Goal: Task Accomplishment & Management: Manage account settings

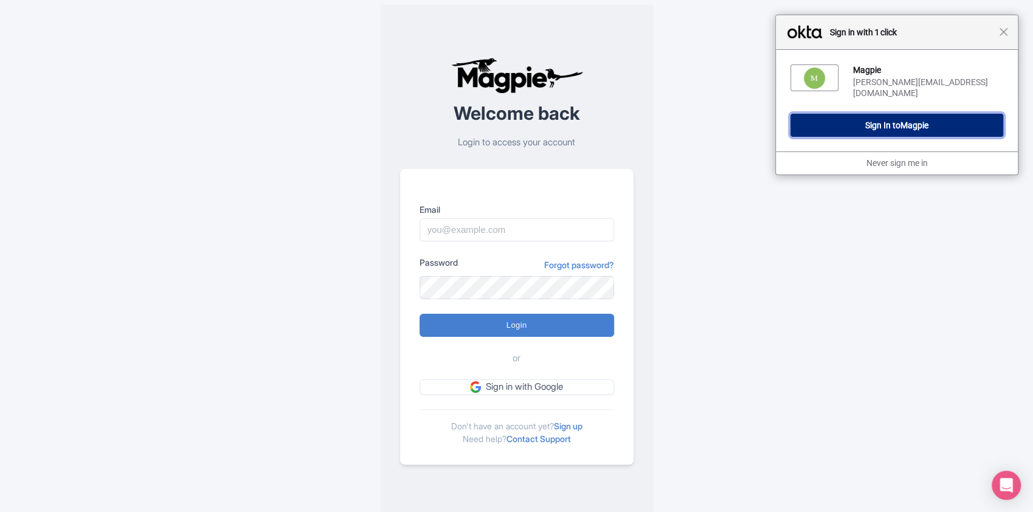
click at [933, 117] on button "Sign In to Magpie" at bounding box center [896, 125] width 213 height 23
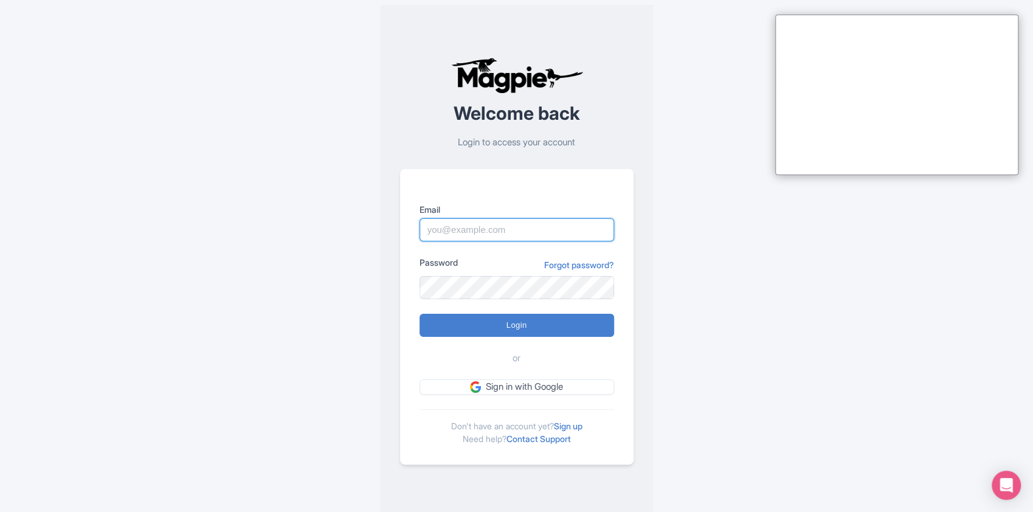
type input "[PERSON_NAME][EMAIL_ADDRESS][DOMAIN_NAME]"
type input "Logging in..."
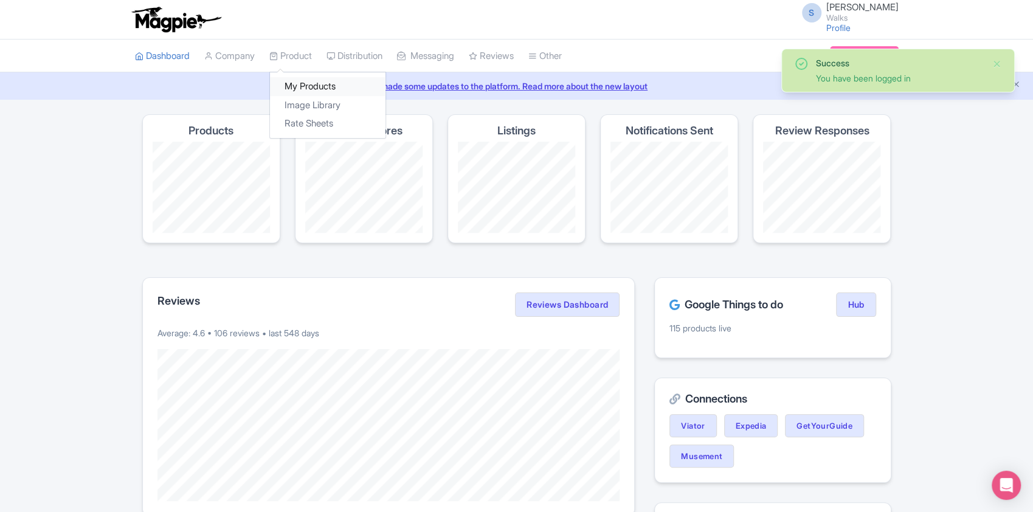
click at [297, 92] on link "My Products" at bounding box center [328, 86] width 116 height 19
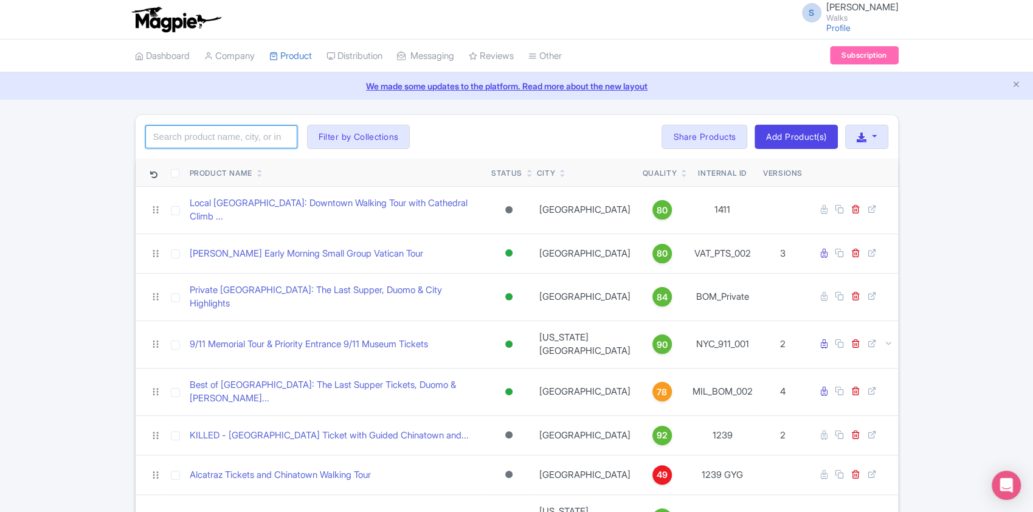
click at [228, 134] on input "search" at bounding box center [221, 136] width 152 height 23
paste input "PAR_PPC_002"
type input "PAR_PPC_002"
click button "Search" at bounding box center [0, 0] width 0 height 0
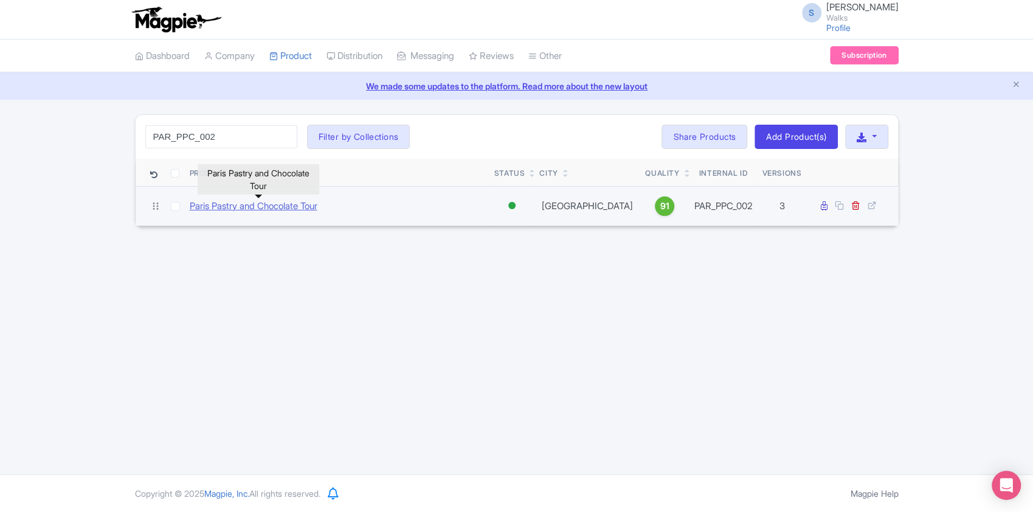
click at [240, 201] on link "Paris Pastry and Chocolate Tour" at bounding box center [254, 206] width 128 height 14
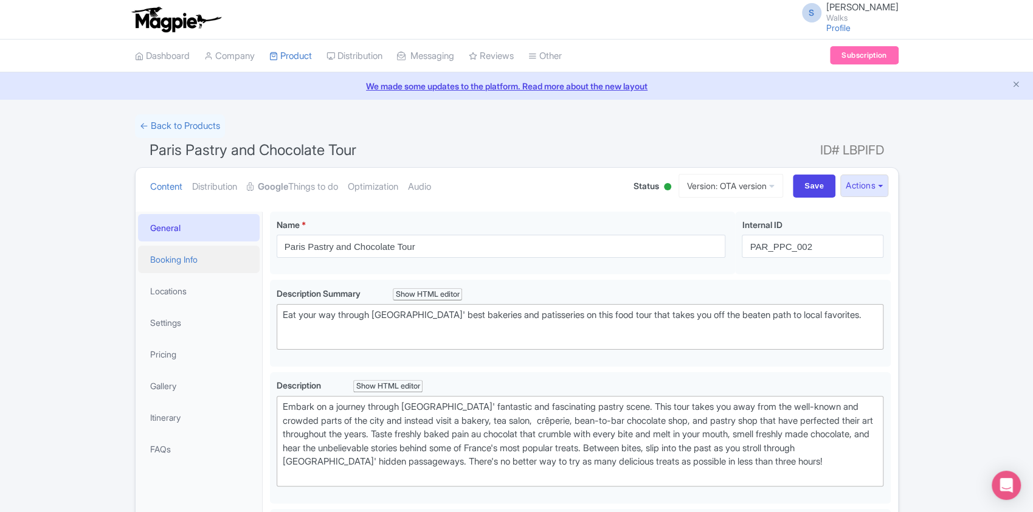
click at [204, 252] on link "Booking Info" at bounding box center [199, 259] width 122 height 27
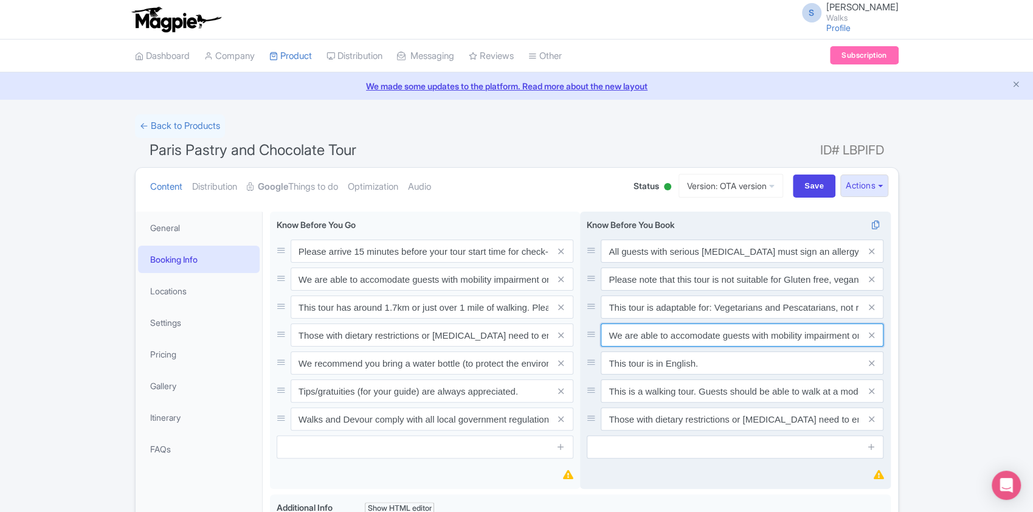
drag, startPoint x: 667, startPoint y: 333, endPoint x: 770, endPoint y: 341, distance: 103.6
click at [770, 341] on input "We are able to accomodate guests with mobility impairment or wheelcharis, pleas…" at bounding box center [742, 334] width 283 height 23
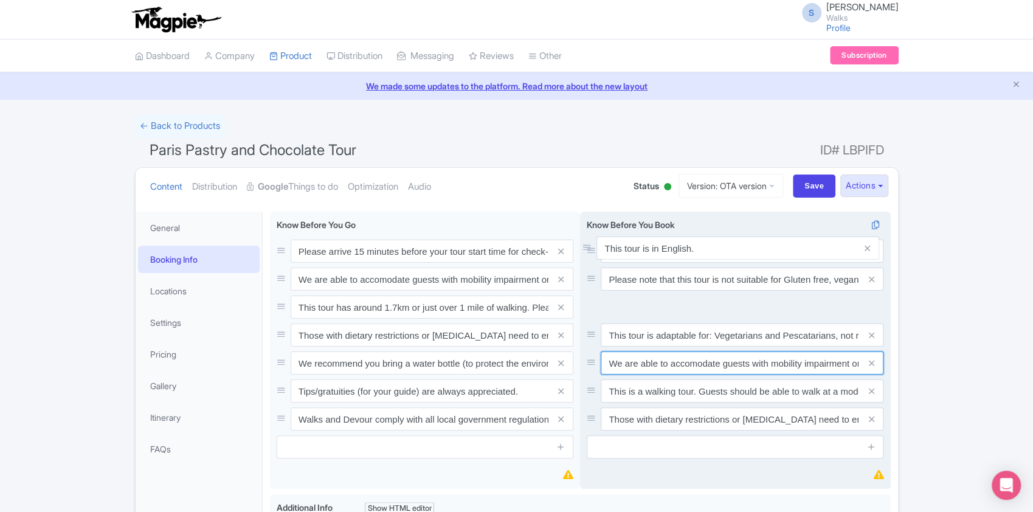
drag, startPoint x: 590, startPoint y: 361, endPoint x: 587, endPoint y: 245, distance: 116.2
drag, startPoint x: 590, startPoint y: 305, endPoint x: 586, endPoint y: 240, distance: 65.2
drag, startPoint x: 589, startPoint y: 278, endPoint x: 586, endPoint y: 237, distance: 40.9
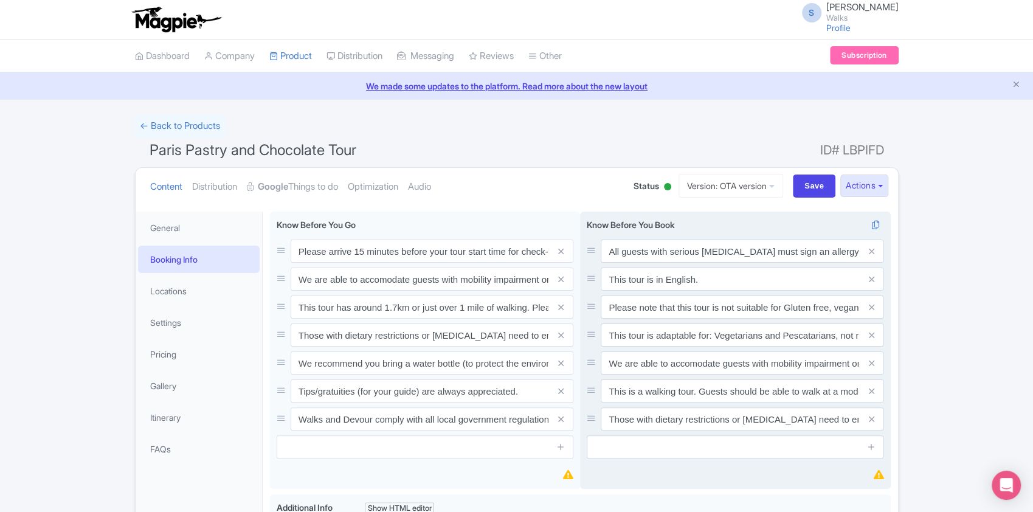
click at [590, 244] on div "All guests with serious [MEDICAL_DATA] must sign an allergy waiver at the start…" at bounding box center [735, 251] width 297 height 23
drag, startPoint x: 590, startPoint y: 251, endPoint x: 593, endPoint y: 294, distance: 43.9
click at [873, 444] on icon at bounding box center [871, 446] width 9 height 9
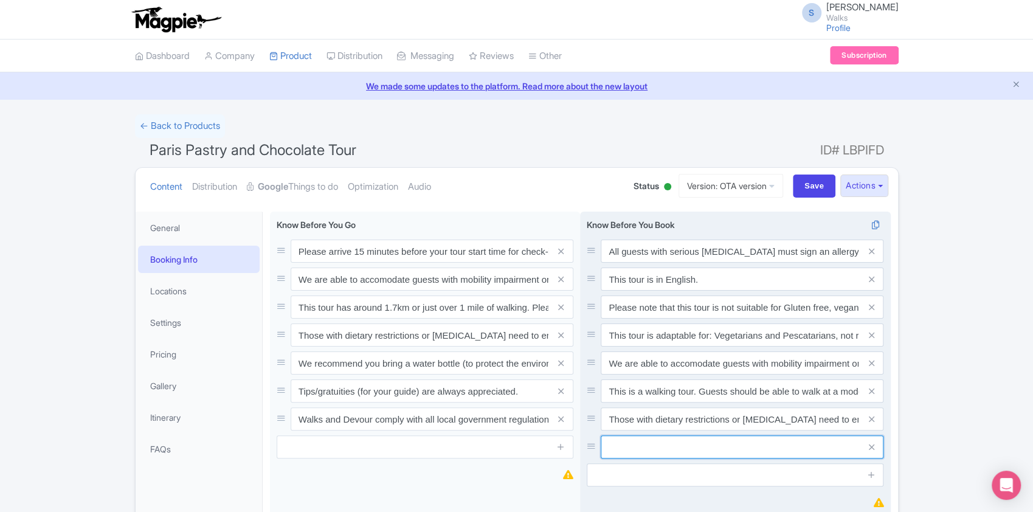
click at [793, 444] on input "text" at bounding box center [742, 446] width 283 height 23
paste input "This tour has around 1.5km or just under 1 mile of walking. Please wear comfort…"
click at [681, 454] on input "This tour has around 1.5km or just under 1 mile of walking. Please wear comfort…" at bounding box center [742, 446] width 283 height 23
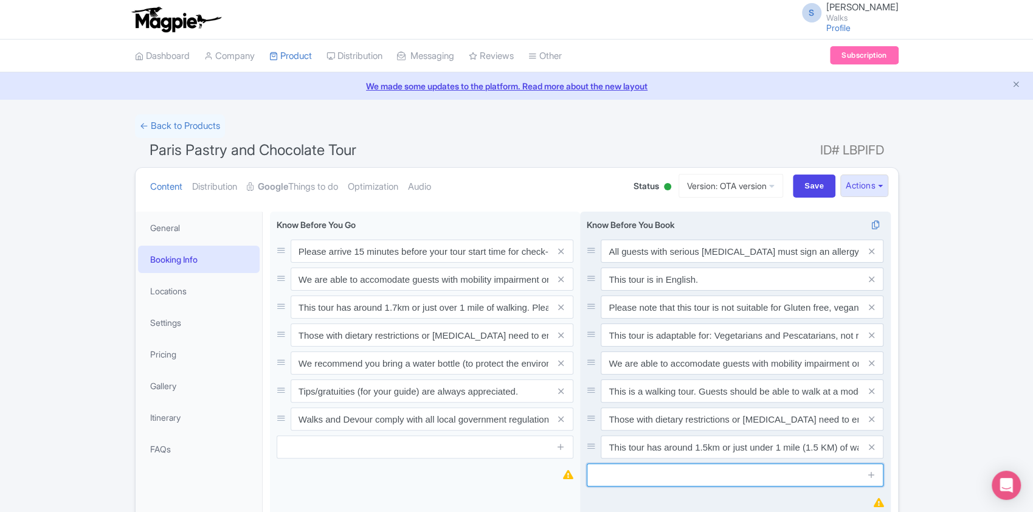
click at [700, 474] on input "text" at bounding box center [735, 474] width 297 height 23
click at [839, 447] on input "This tour has around 1.5km or just under 1 mile (1.5 KM) of walking. Please wea…" at bounding box center [742, 446] width 283 height 23
click at [707, 451] on input "This tour has around 1.5km or just under 1 mile of walking. Please wear comfort…" at bounding box center [742, 446] width 283 height 23
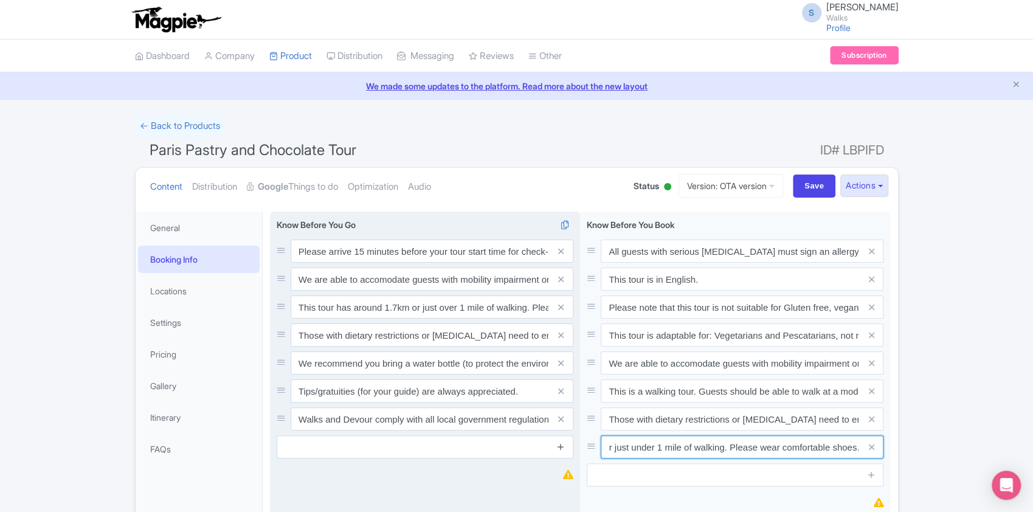
type input "This tour has around 1.5 km or just under 1 mile of walking. Please wear comfor…"
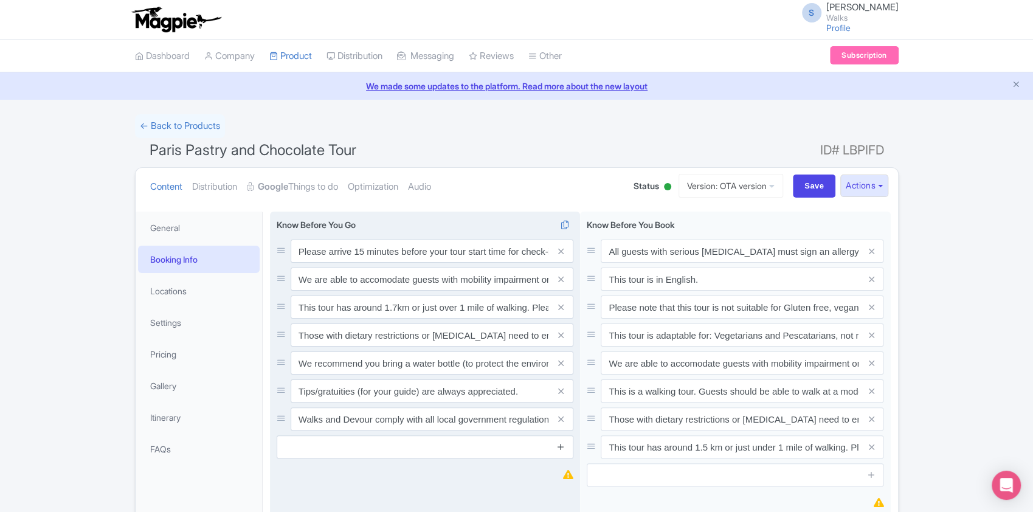
click at [558, 444] on icon at bounding box center [560, 446] width 9 height 9
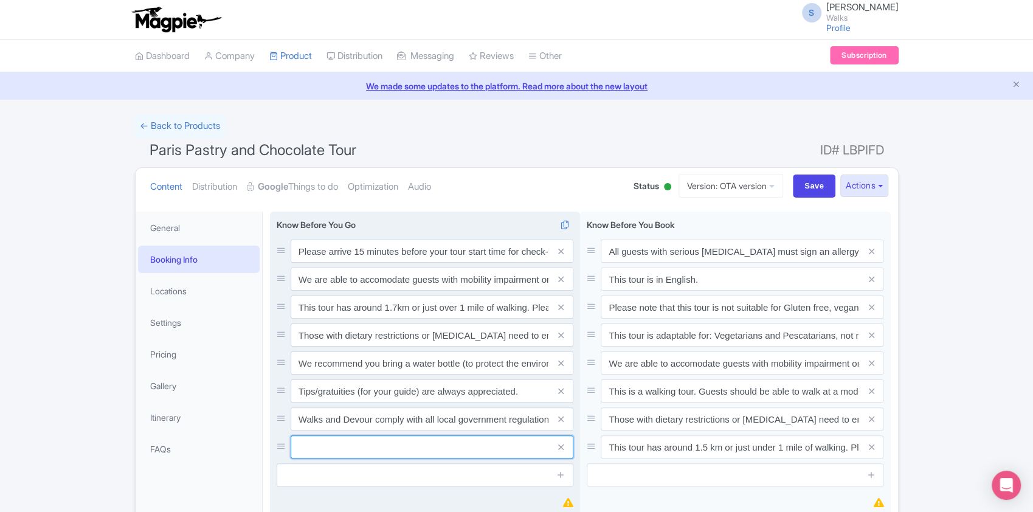
click at [462, 441] on input "text" at bounding box center [432, 446] width 283 height 23
paste input "This tour has around 1.5 km or just under 1 mile of walking. Please wear comfor…"
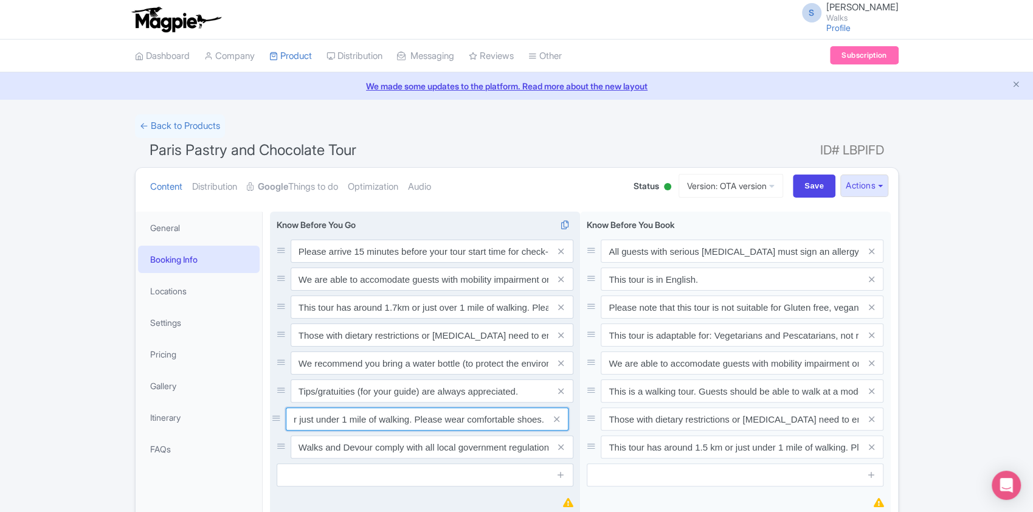
drag, startPoint x: 279, startPoint y: 448, endPoint x: 273, endPoint y: 421, distance: 27.4
type input "This tour has around 1.5 km or just under 1 mile of walking. Please wear comfor…"
click at [562, 306] on icon at bounding box center [560, 307] width 5 height 9
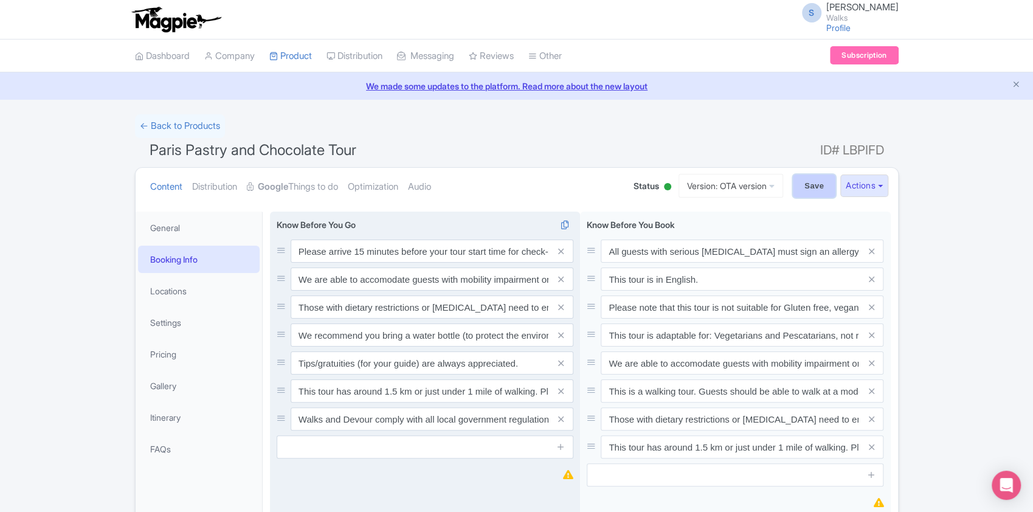
click at [808, 187] on input "Save" at bounding box center [814, 186] width 43 height 23
type input "Saving..."
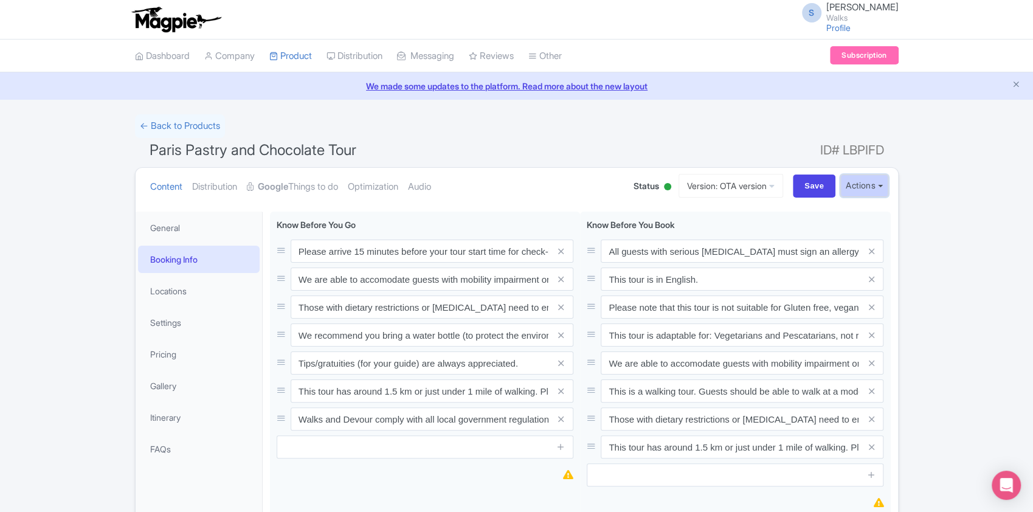
click at [862, 188] on button "Actions" at bounding box center [864, 186] width 48 height 22
click at [735, 241] on link "Industry Partner View" at bounding box center [726, 238] width 116 height 19
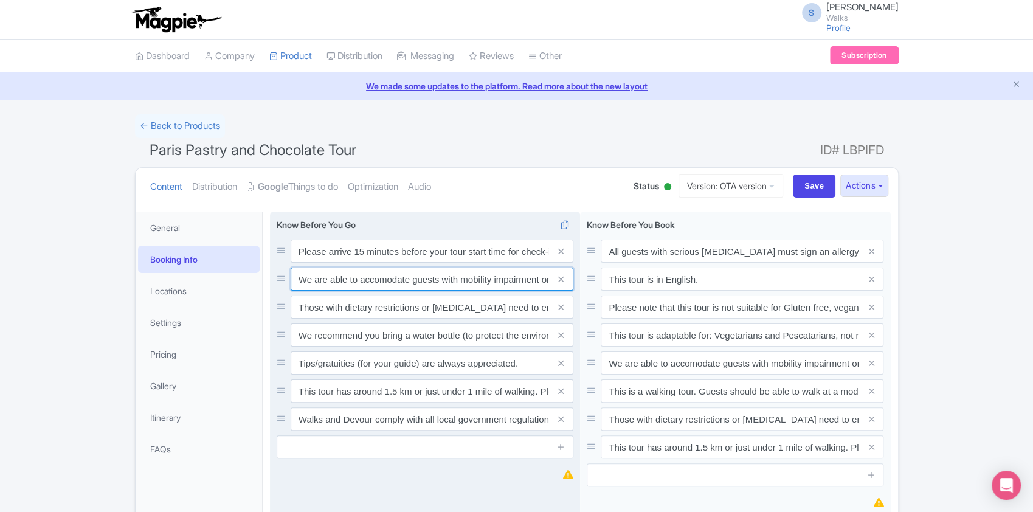
click at [294, 281] on input "We are able to accomodate guests with mobility impairment or wheelcharis, pleas…" at bounding box center [432, 279] width 283 height 23
click at [388, 280] on input "We are able to accomodate guests with mobility impairment or wheelcharis, pleas…" at bounding box center [432, 279] width 283 height 23
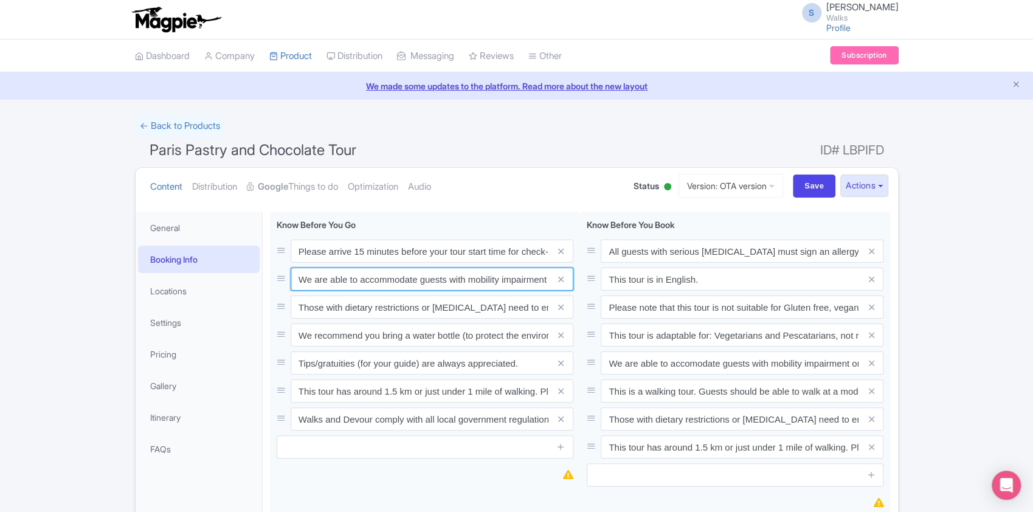
type input "We are able to accommodate guests with mobility impairment or wheelcharis, plea…"
click at [524, 201] on ul "Content Distribution Google Things to do Optimization Audio" at bounding box center [379, 186] width 469 height 37
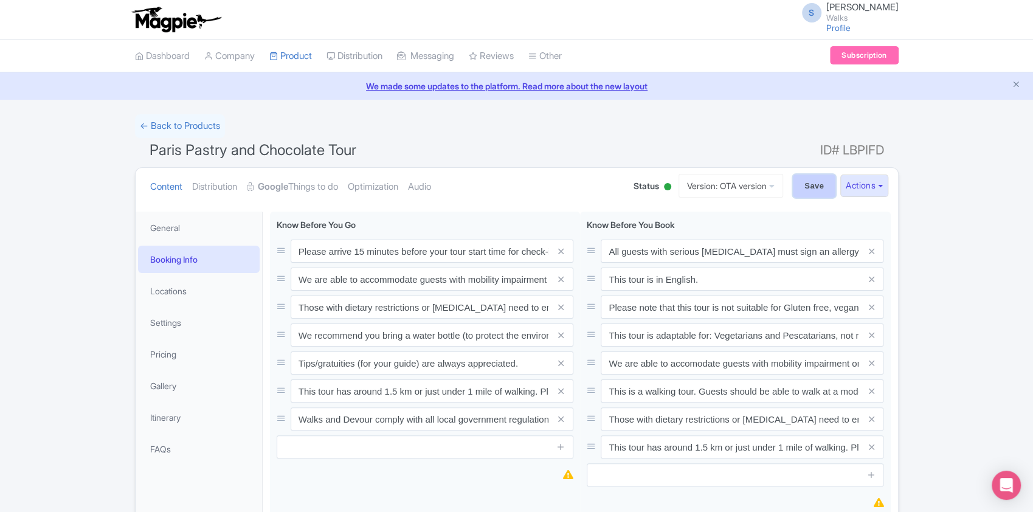
click at [814, 181] on input "Save" at bounding box center [814, 186] width 43 height 23
type input "Saving..."
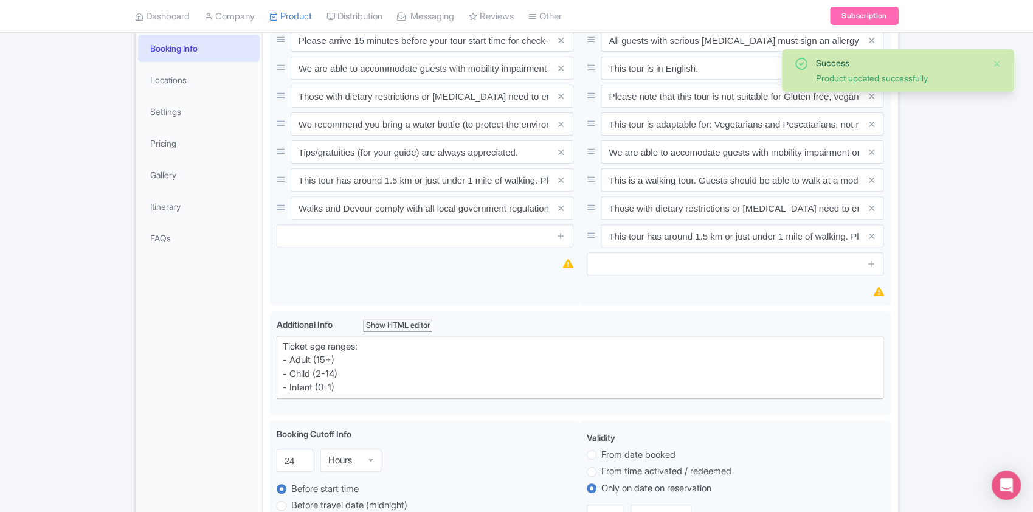
scroll to position [136, 0]
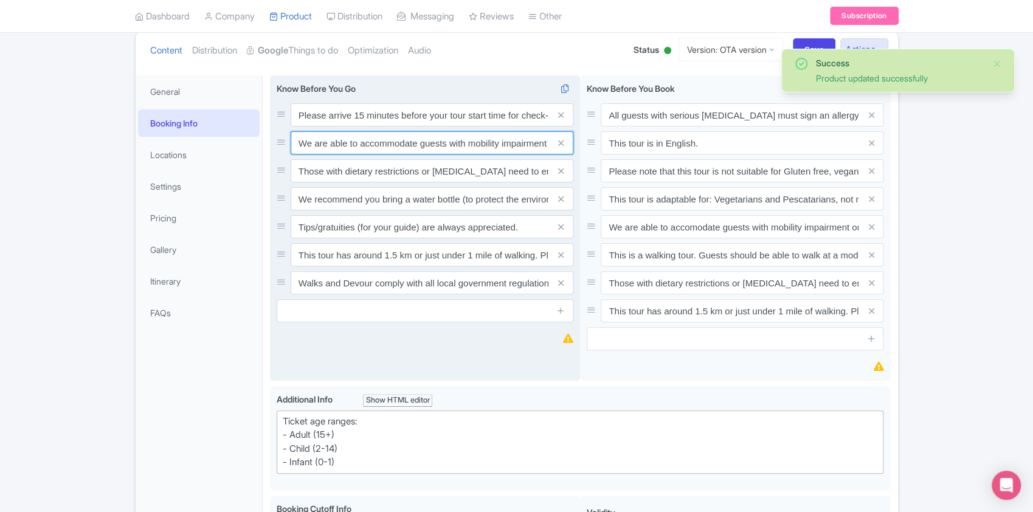
click at [293, 140] on input "We are able to accommodate guests with mobility impairment or wheelcharis, plea…" at bounding box center [432, 142] width 283 height 23
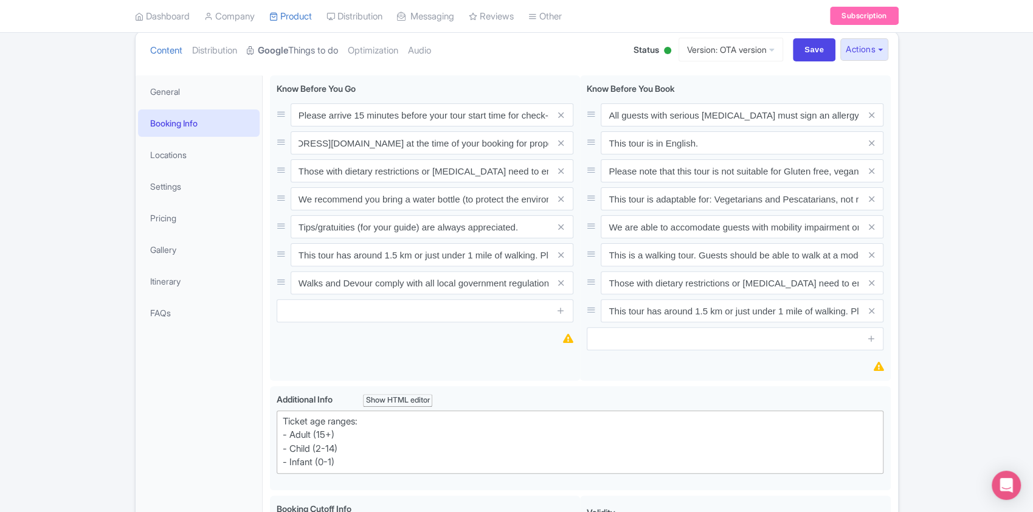
scroll to position [0, 0]
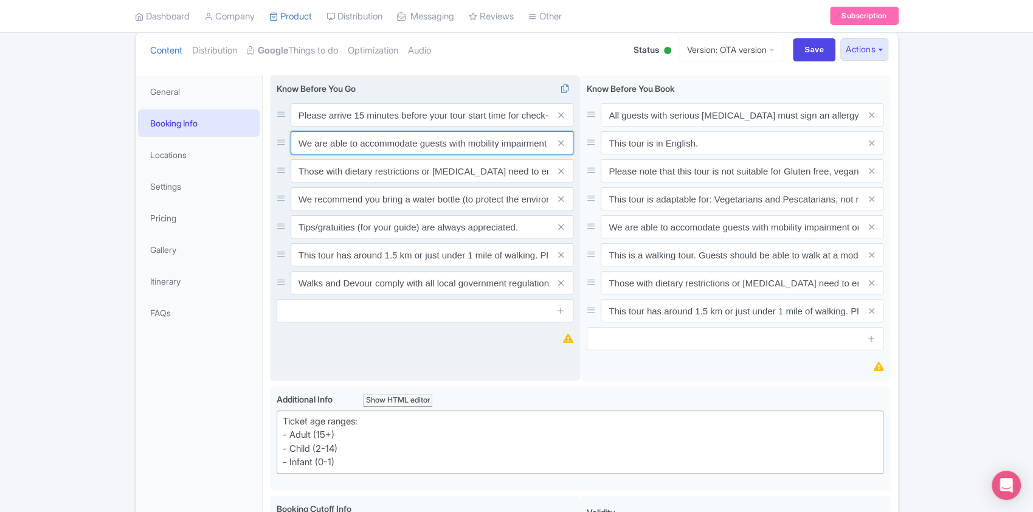
click at [485, 138] on input "We are able to accommodate guests with mobility impairment or wheelcharis, plea…" at bounding box center [432, 142] width 283 height 23
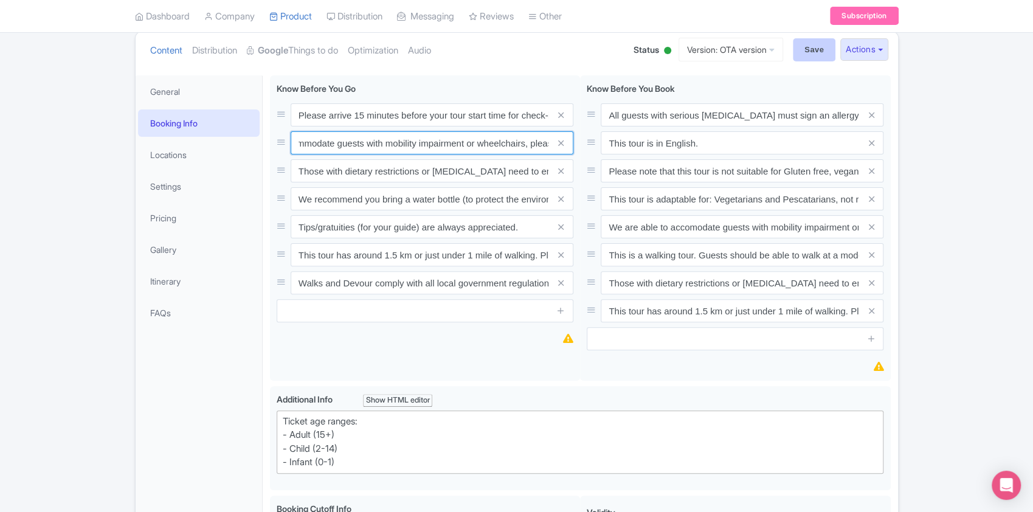
type input "We are able to accommodate guests with mobility impairment or wheelchairs, plea…"
click at [800, 53] on input "Save" at bounding box center [814, 49] width 43 height 23
type input "Saving..."
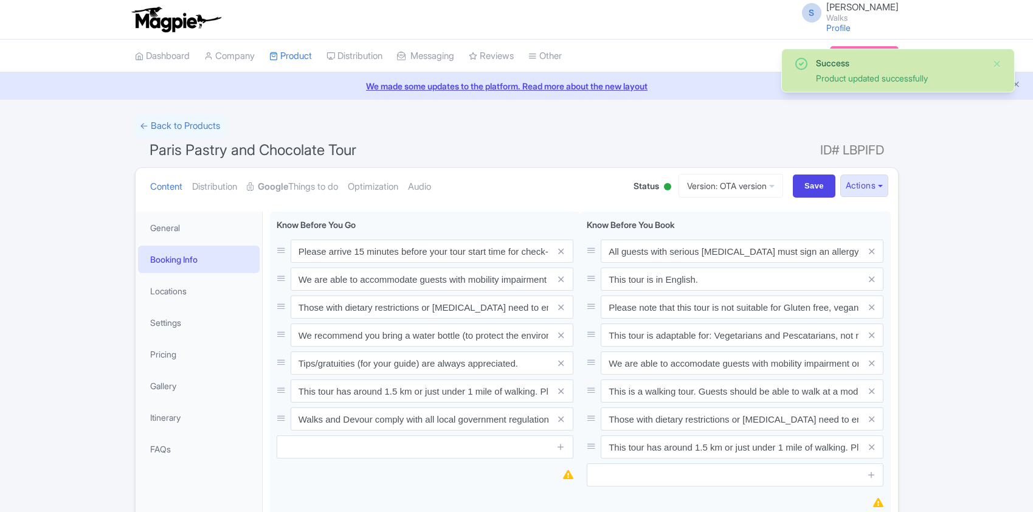
scroll to position [211, 0]
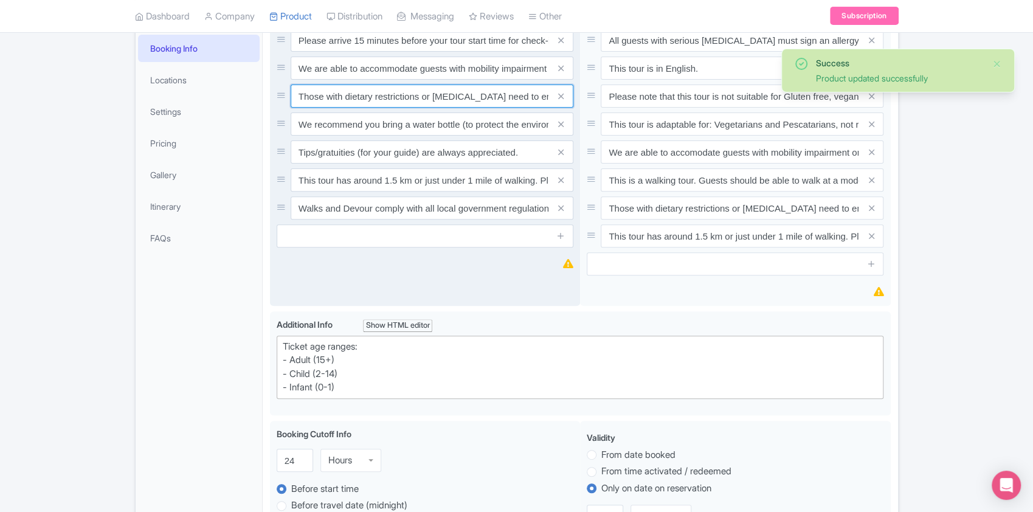
click at [438, 95] on input "Those with dietary restrictions or [MEDICAL_DATA] need to email our Guest Exper…" at bounding box center [432, 96] width 283 height 23
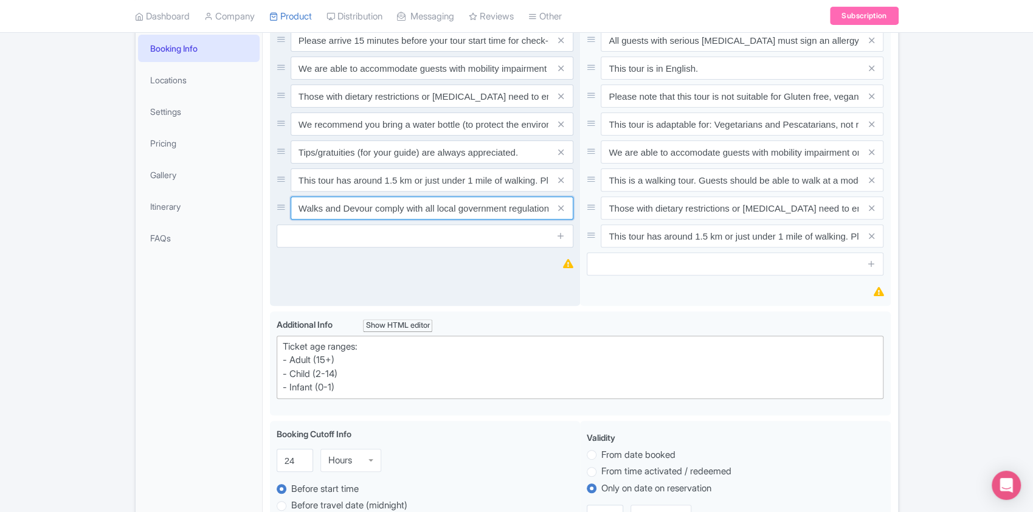
scroll to position [0, 0]
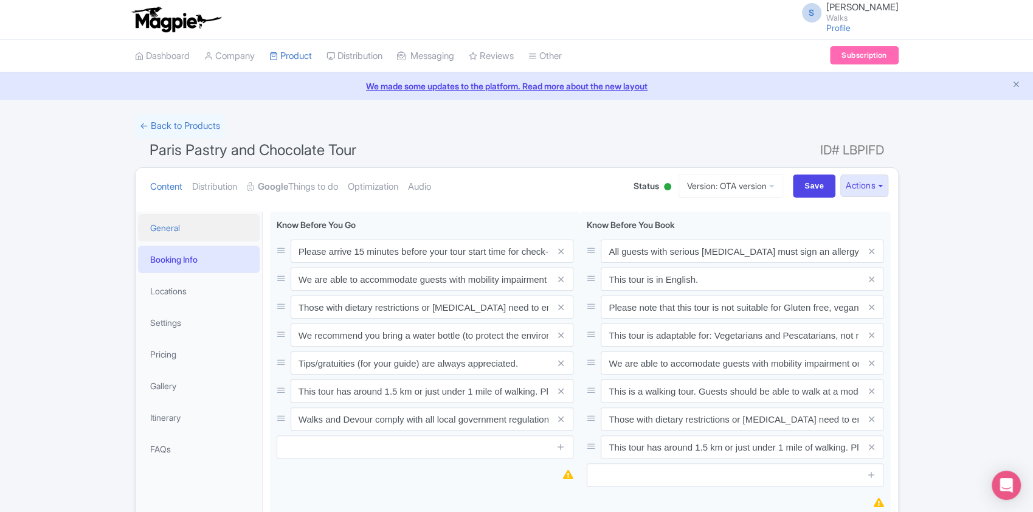
click at [176, 236] on link "General" at bounding box center [199, 227] width 122 height 27
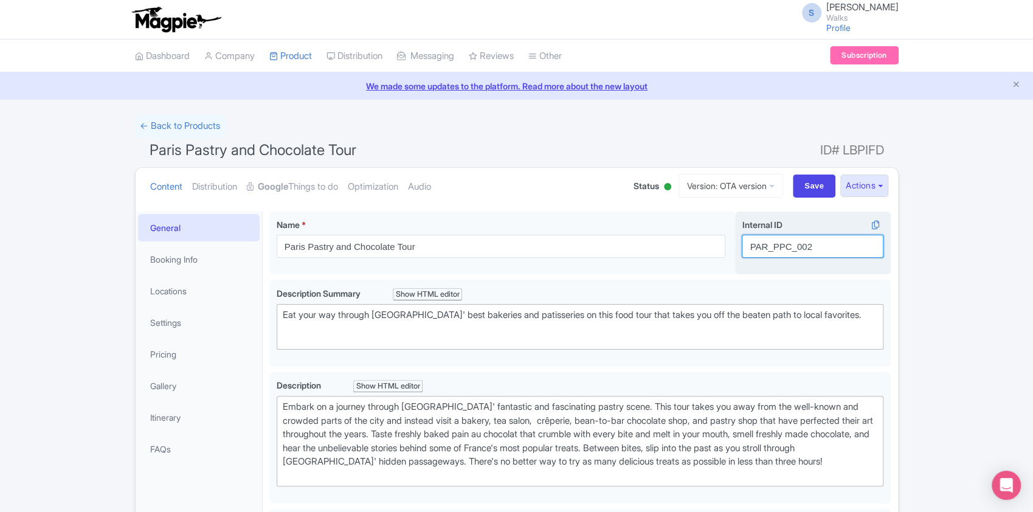
click at [769, 254] on input "PAR_PPC_002" at bounding box center [813, 246] width 142 height 23
click at [200, 255] on link "Booking Info" at bounding box center [199, 259] width 122 height 27
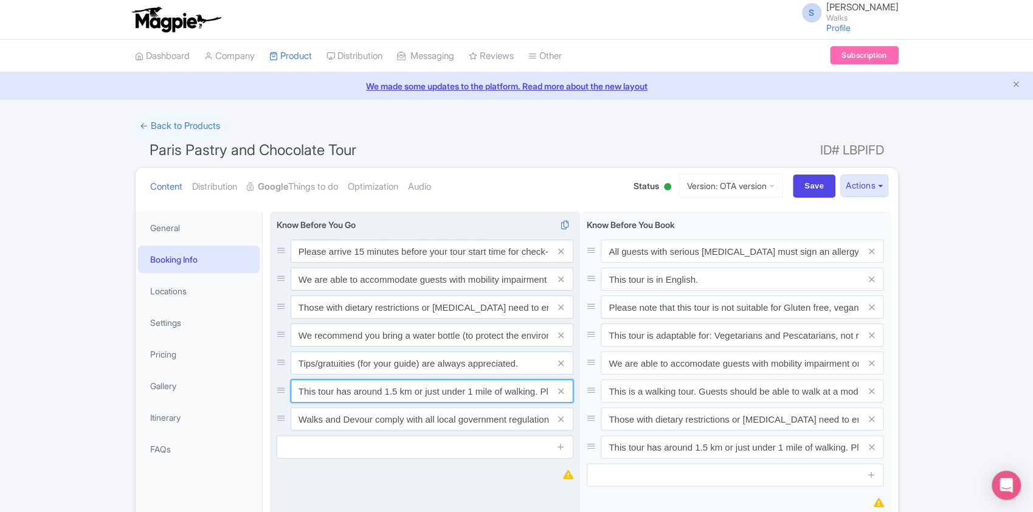
click at [297, 391] on input "This tour has around 1.5 km or just under 1 mile of walking. Please wear comfor…" at bounding box center [432, 390] width 283 height 23
click at [395, 394] on input "This tour has around 1.5 km or just under 1 mile of walking. Please wear comfor…" at bounding box center [432, 390] width 283 height 23
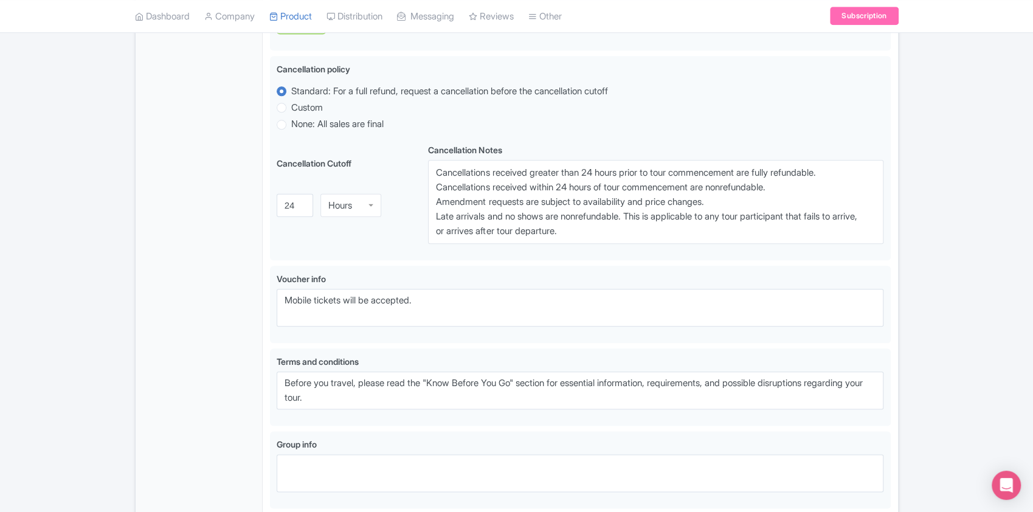
scroll to position [857, 0]
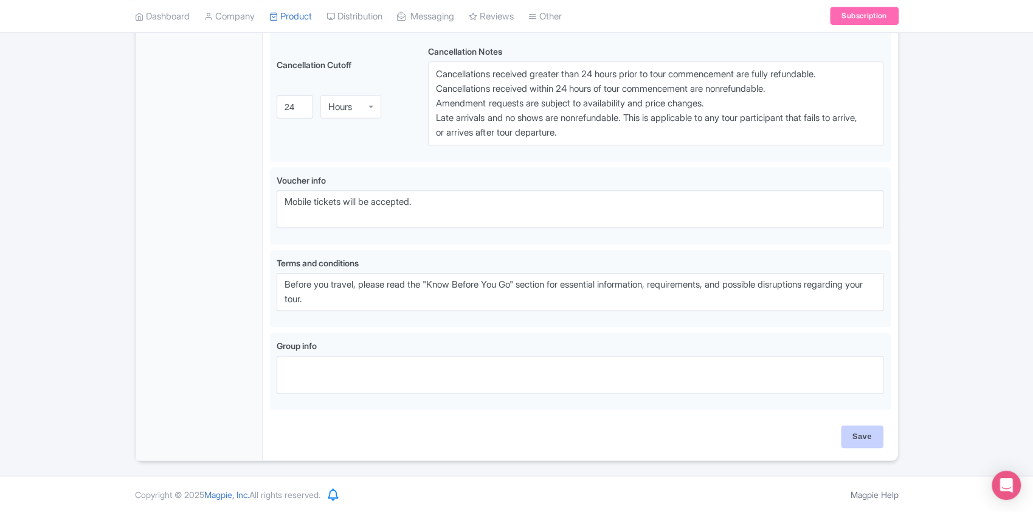
type input "This tour has around 1.7 km or just under 1 mile of walking. Please wear comfor…"
click at [856, 431] on input "Save" at bounding box center [862, 436] width 43 height 23
type input "Saving..."
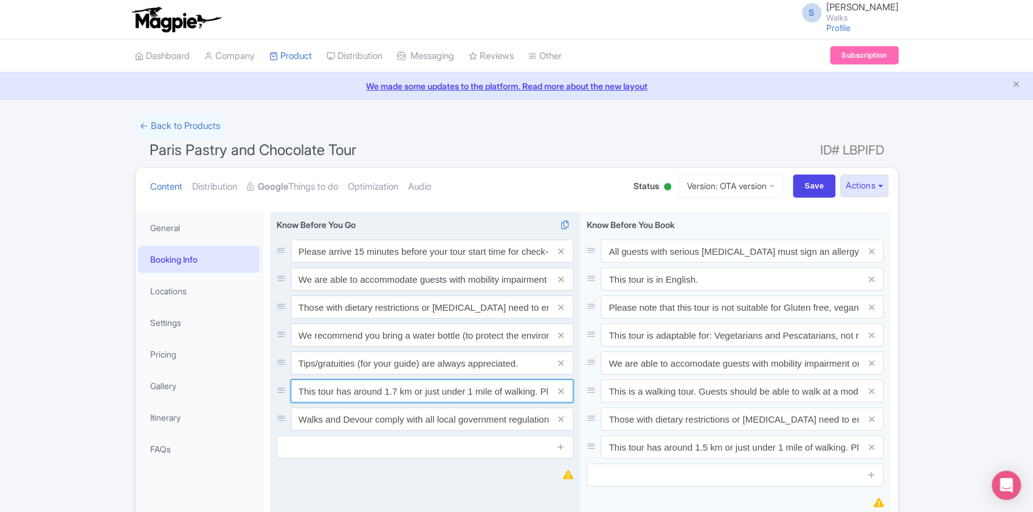
click at [296, 388] on input "This tour has around 1.7 km or just under 1 mile of walking. Please wear comfor…" at bounding box center [432, 390] width 283 height 23
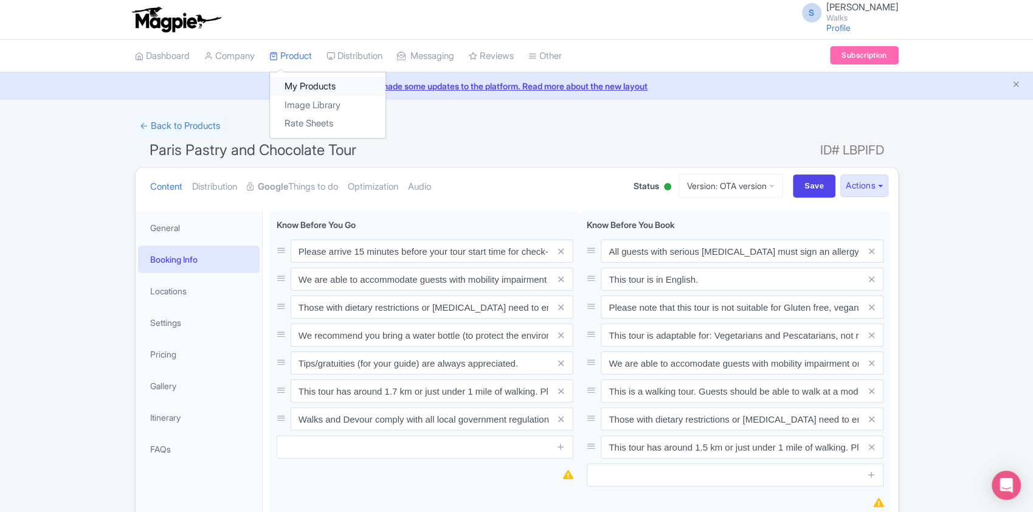
click at [303, 81] on link "My Products" at bounding box center [328, 86] width 116 height 19
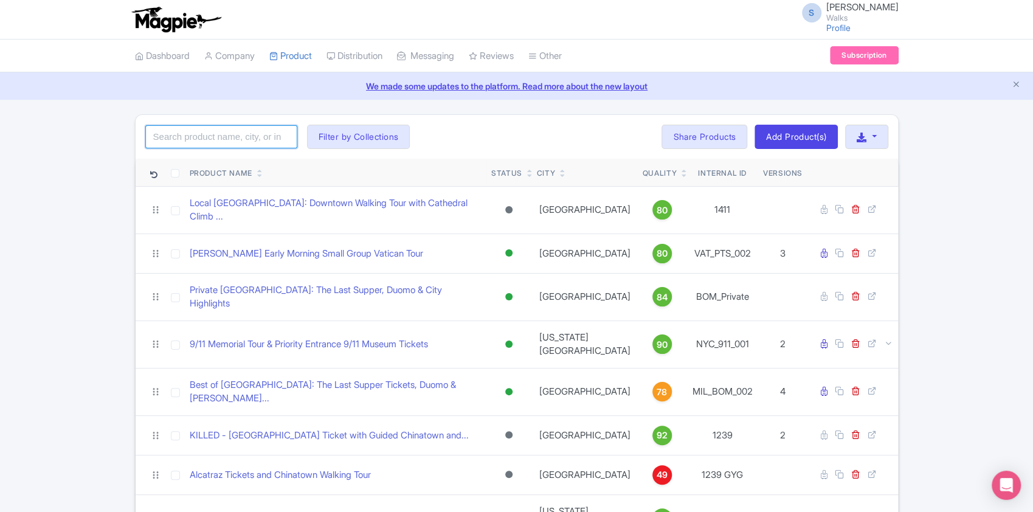
click at [247, 130] on input "search" at bounding box center [221, 136] width 152 height 23
paste input "LV_Private"
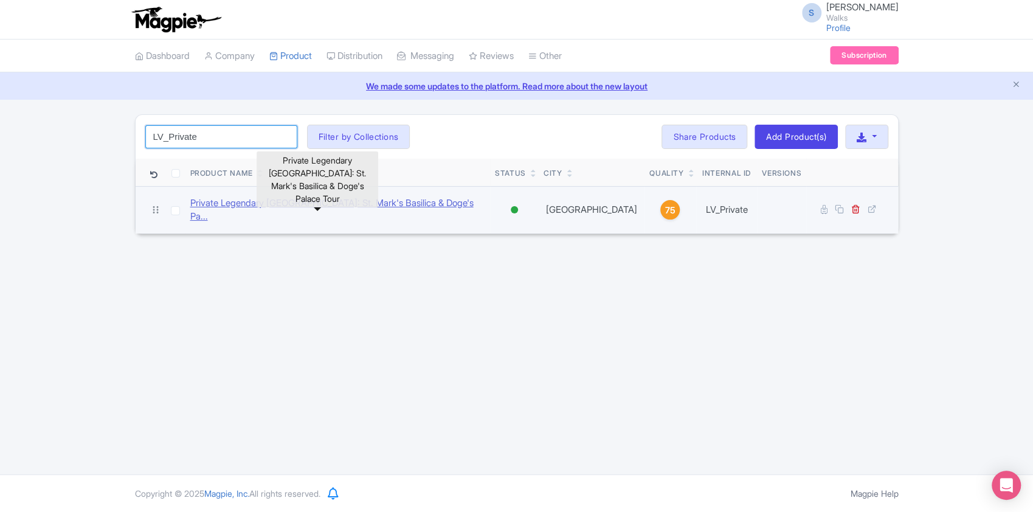
type input "LV_Private"
click at [257, 202] on link "Private Legendary [GEOGRAPHIC_DATA]: St. Mark's Basilica & Doge's Pa..." at bounding box center [338, 209] width 296 height 27
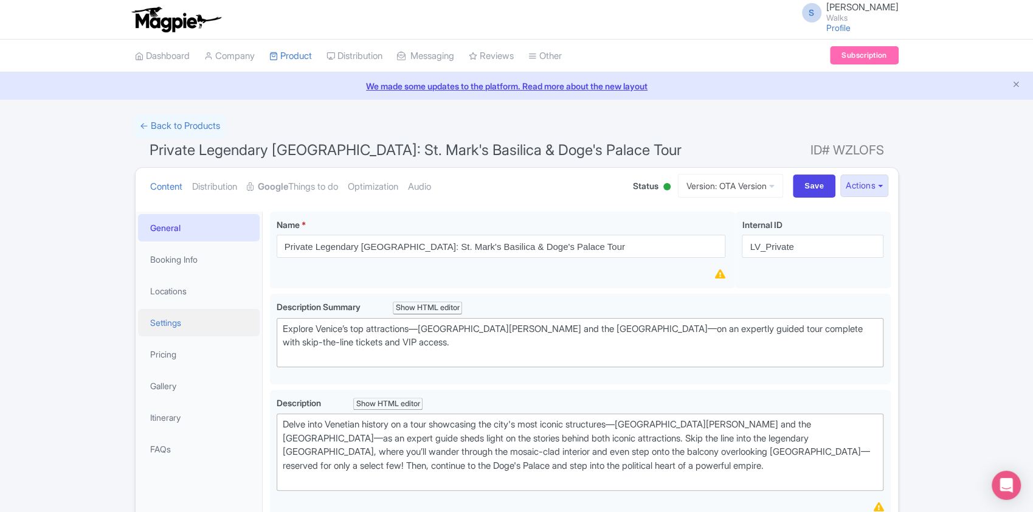
click at [203, 310] on link "Settings" at bounding box center [199, 322] width 122 height 27
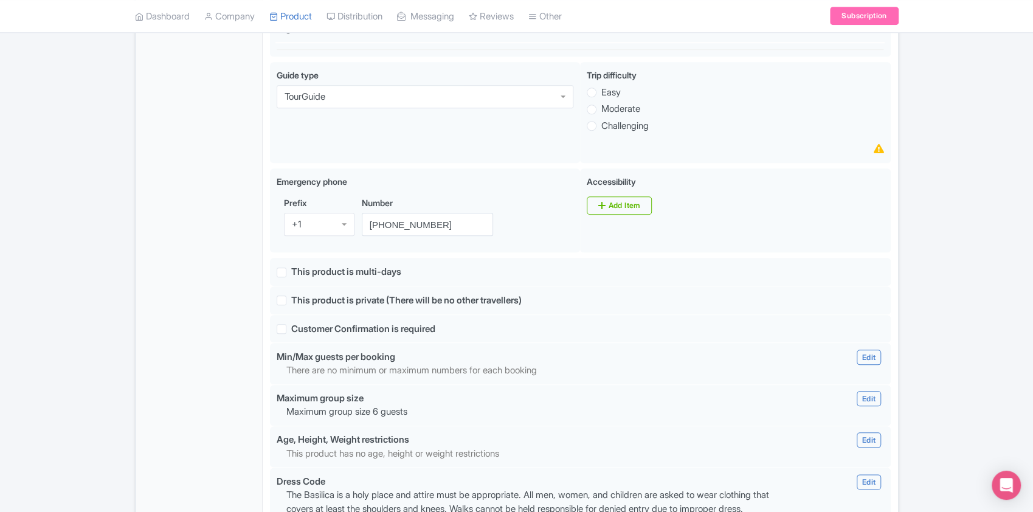
scroll to position [700, 0]
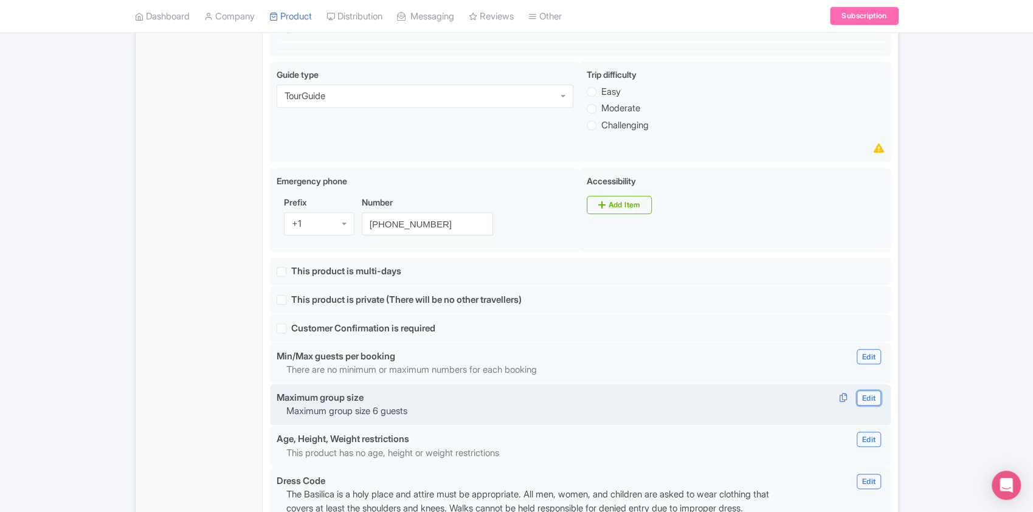
click at [872, 394] on link "Edit" at bounding box center [869, 397] width 24 height 15
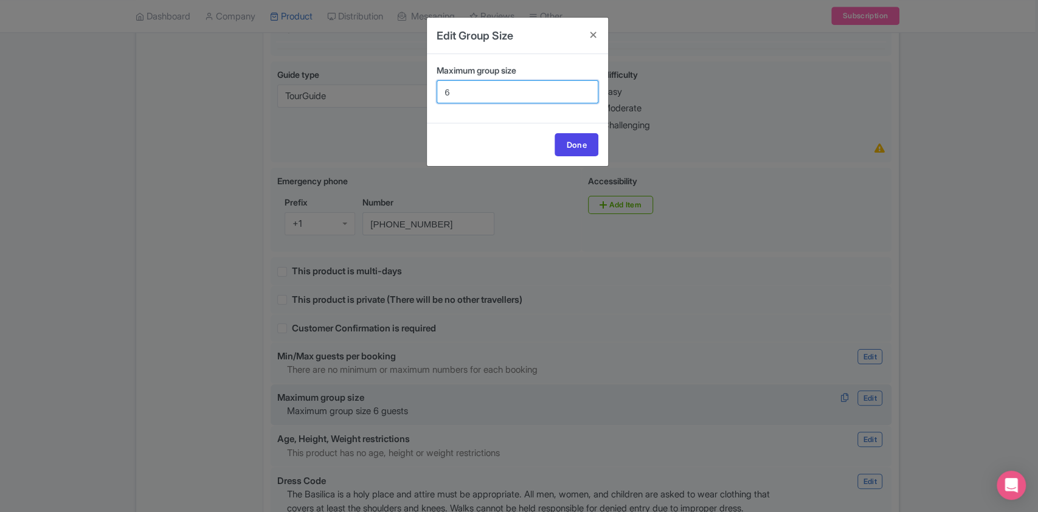
click at [478, 89] on input "6" at bounding box center [518, 91] width 162 height 23
type input "10"
click at [573, 140] on link "Done" at bounding box center [577, 144] width 44 height 23
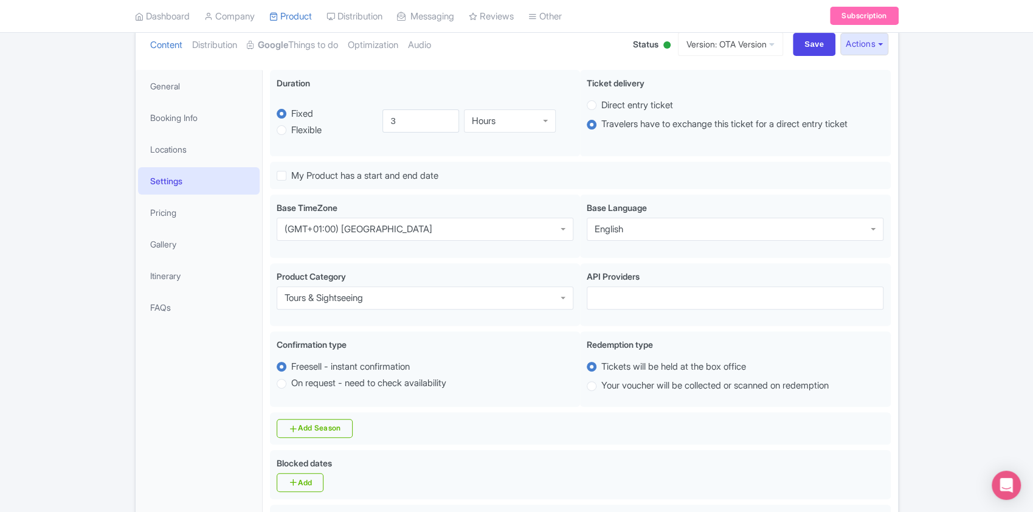
scroll to position [0, 0]
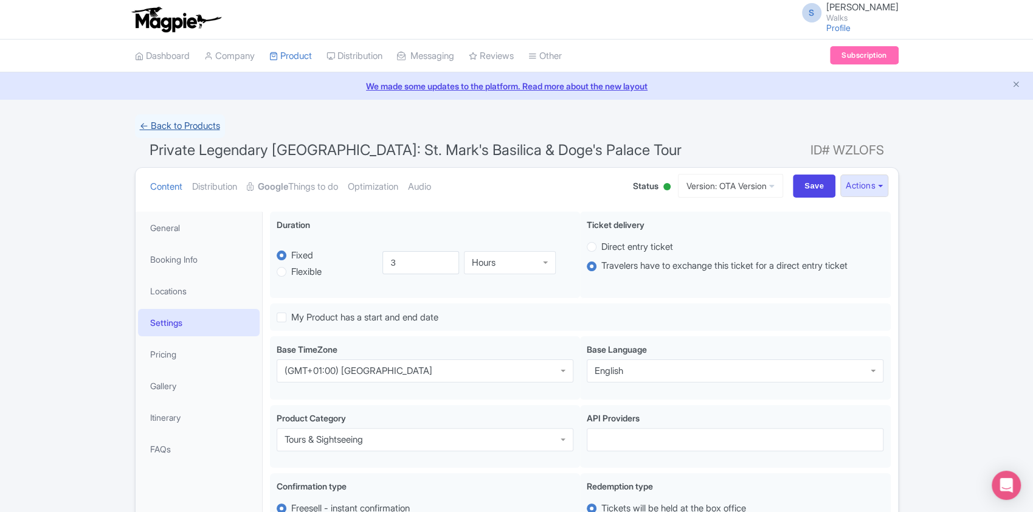
click at [185, 125] on link "← Back to Products" at bounding box center [180, 126] width 90 height 24
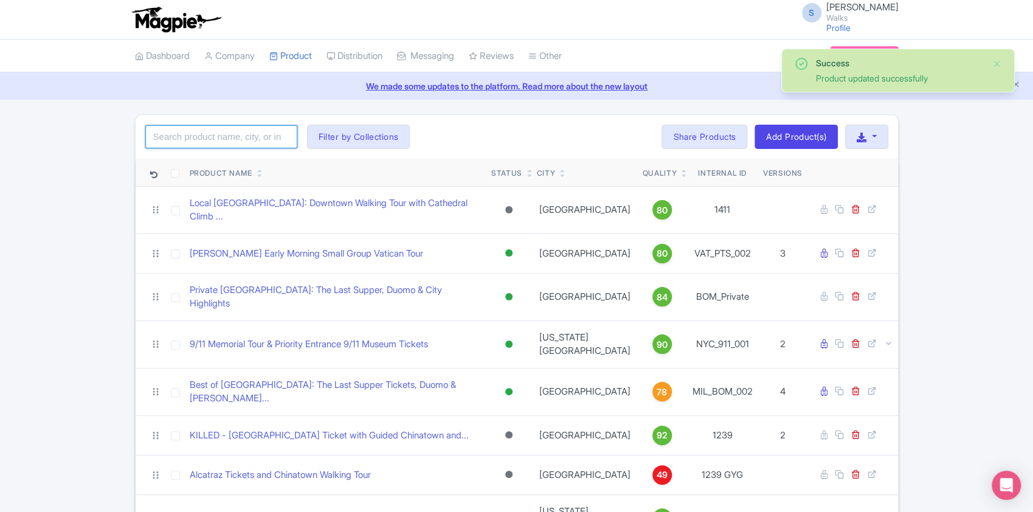
drag, startPoint x: 0, startPoint y: 0, endPoint x: 185, endPoint y: 125, distance: 223.3
click at [185, 125] on input "search" at bounding box center [221, 136] width 152 height 23
paste input "WTV_Private"
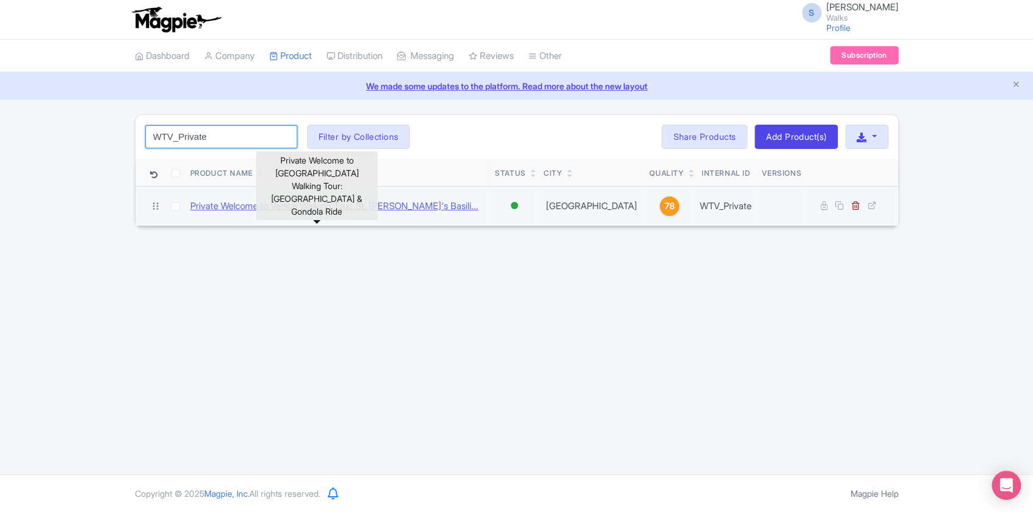
type input "WTV_Private"
click at [259, 204] on link "Private Welcome to Venice Walking Tour: St. [PERSON_NAME]'s Basili..." at bounding box center [334, 206] width 288 height 14
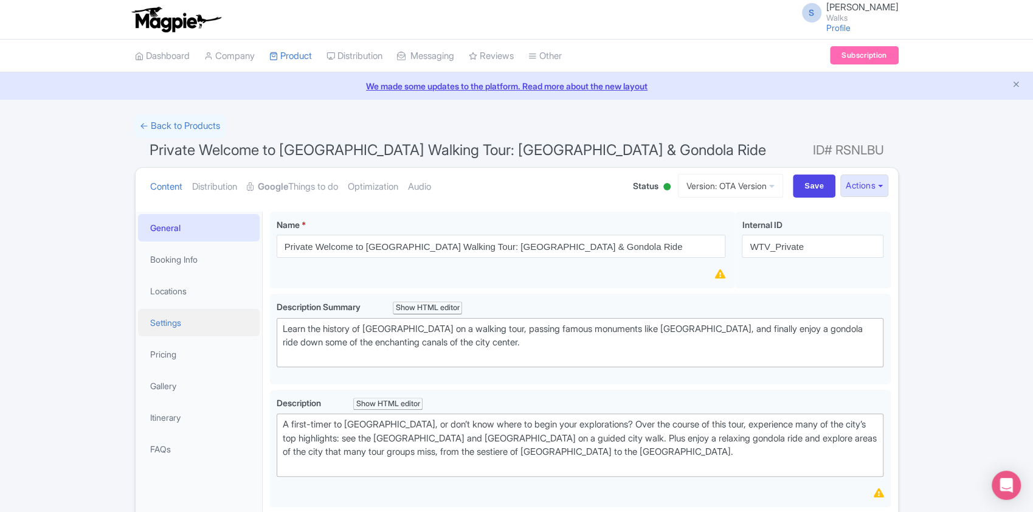
click at [180, 328] on link "Settings" at bounding box center [199, 322] width 122 height 27
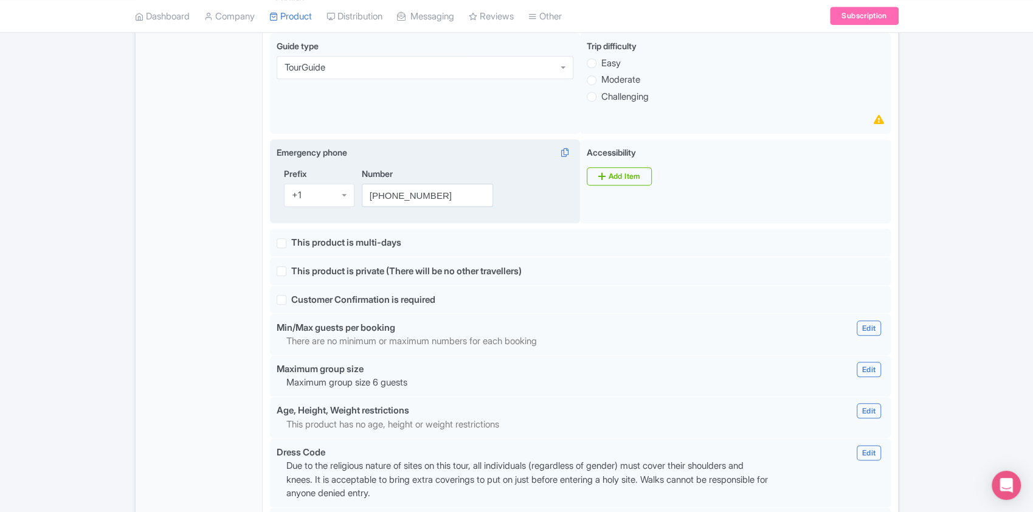
scroll to position [731, 0]
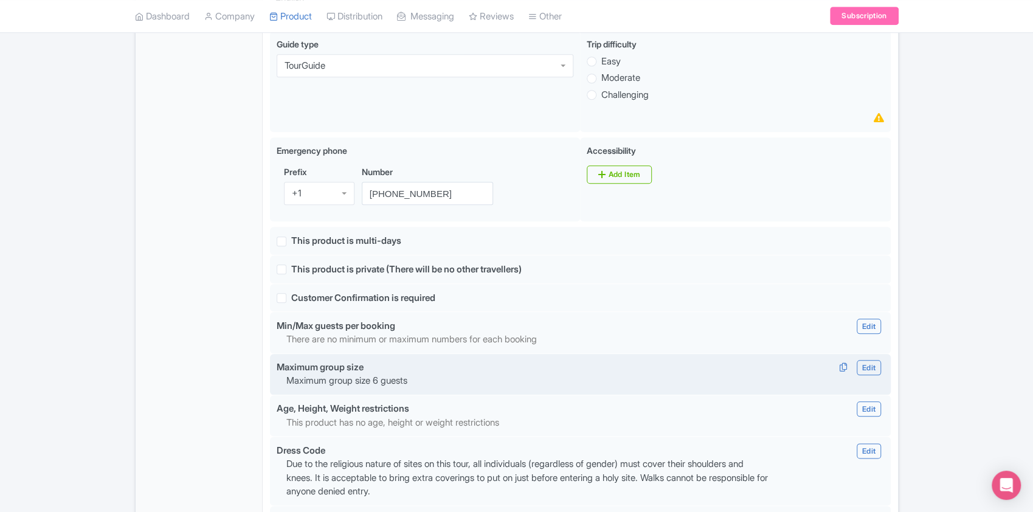
click at [494, 378] on p "Maximum group size 6 guests" at bounding box center [529, 381] width 486 height 14
click at [865, 368] on link "Edit" at bounding box center [869, 367] width 24 height 15
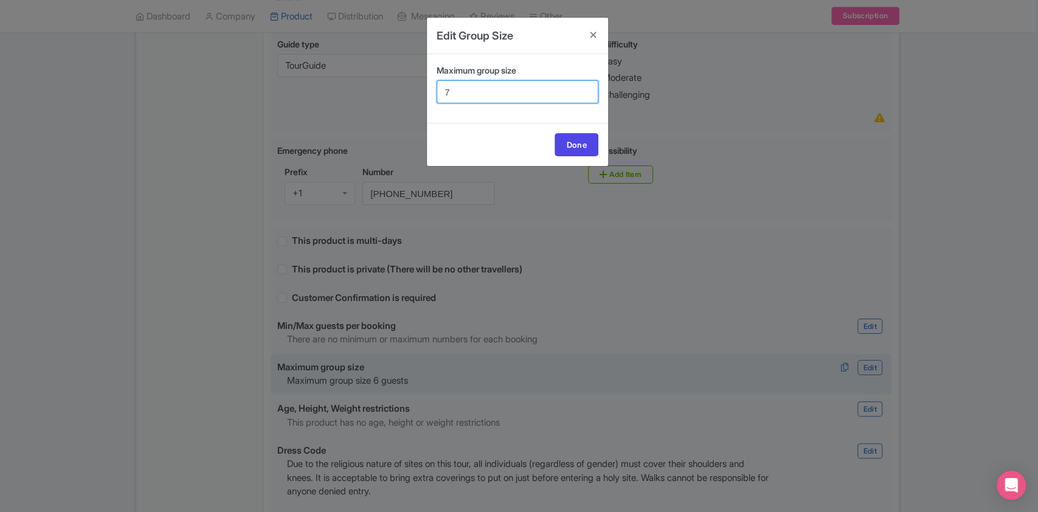
click at [584, 88] on input "7" at bounding box center [518, 91] width 162 height 23
type input "8"
click at [584, 88] on input "8" at bounding box center [518, 91] width 162 height 23
click at [584, 140] on link "Done" at bounding box center [577, 144] width 44 height 23
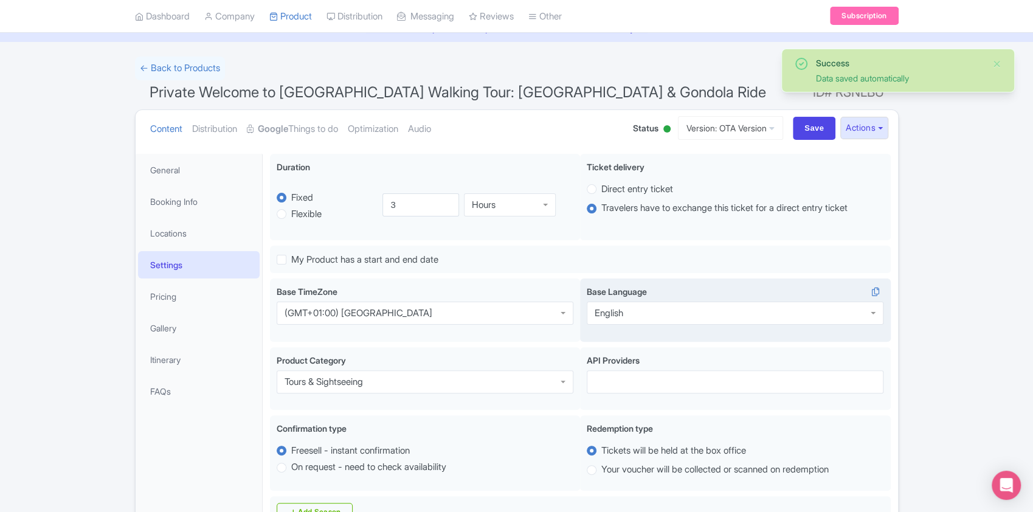
scroll to position [0, 0]
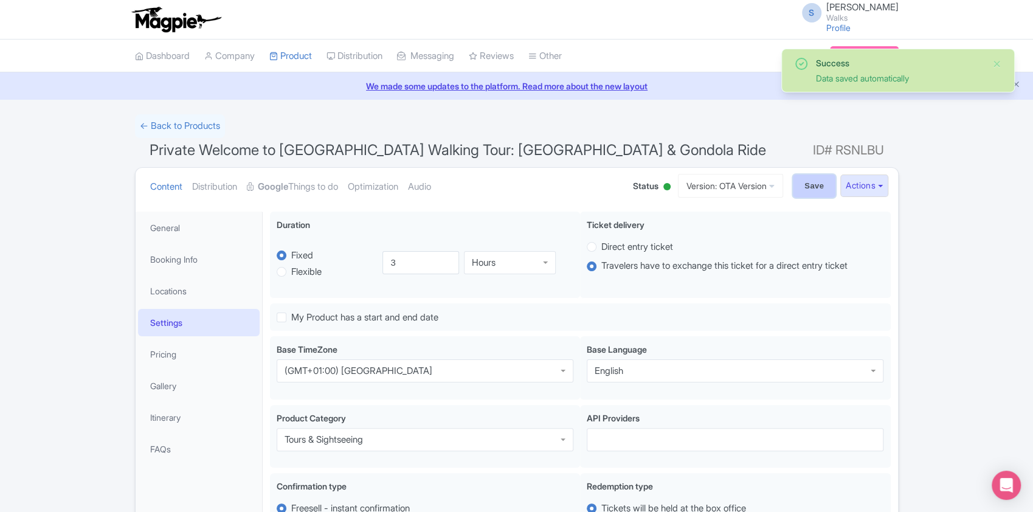
click at [812, 190] on input "Save" at bounding box center [814, 186] width 43 height 23
type input "Saving..."
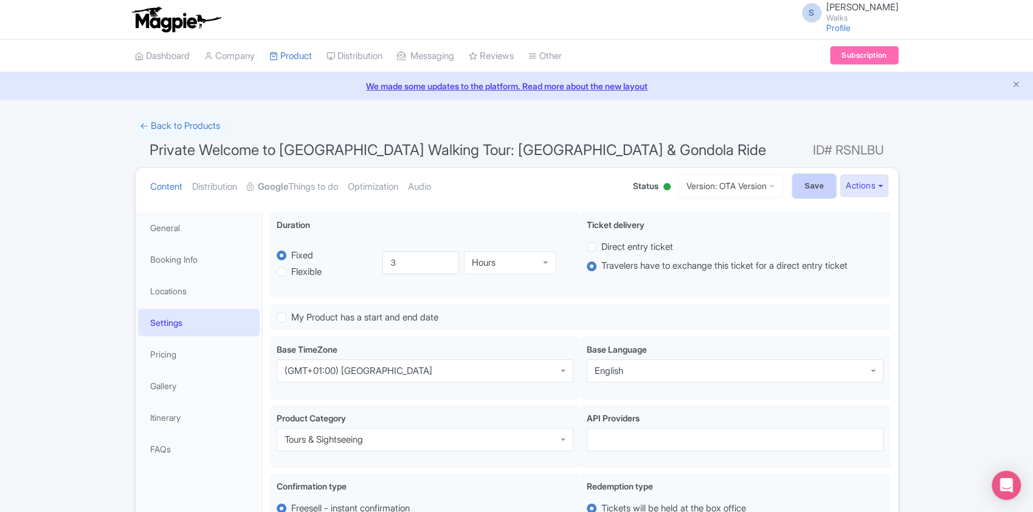
click at [802, 188] on input "Save" at bounding box center [814, 186] width 43 height 23
type input "Saving..."
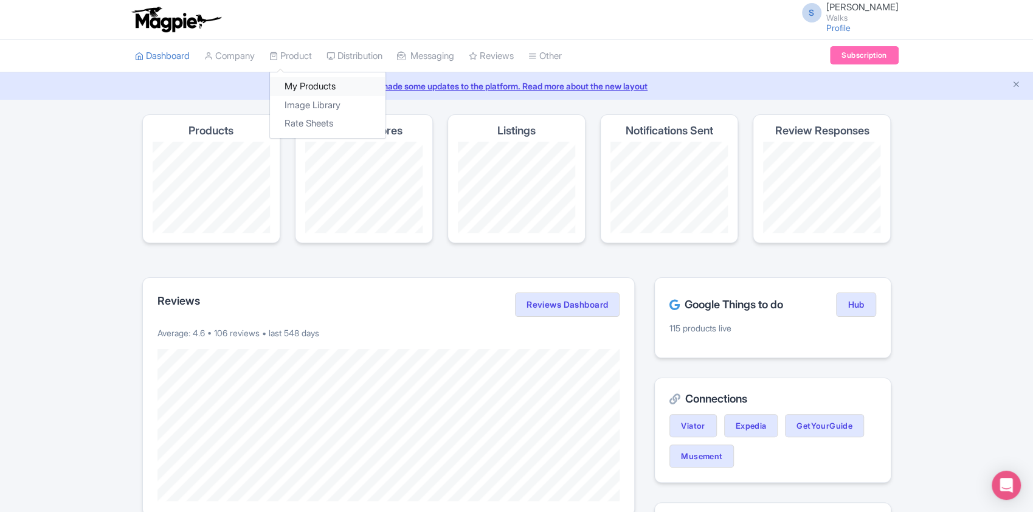
click at [302, 83] on link "My Products" at bounding box center [328, 86] width 116 height 19
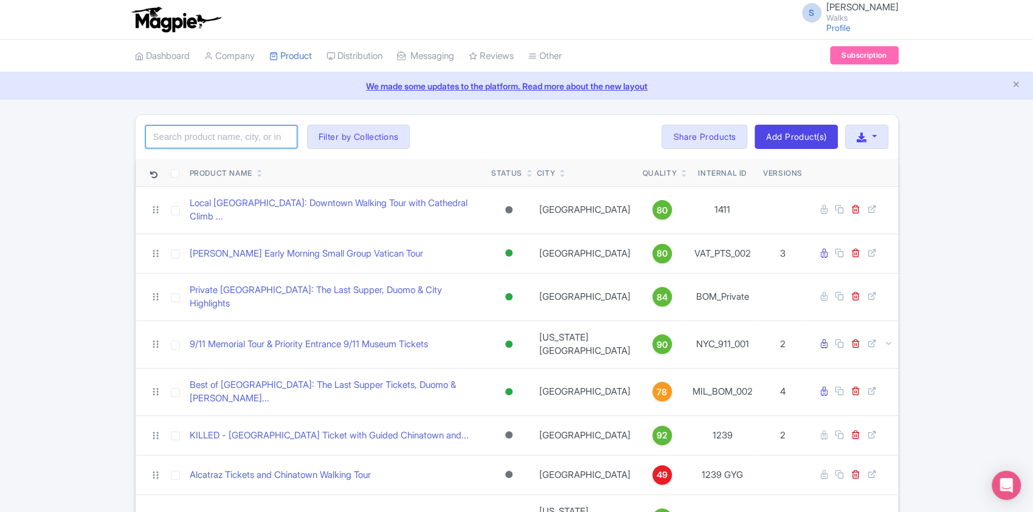
click at [288, 134] on input "search" at bounding box center [221, 136] width 152 height 23
paste input "PAR_CIT_010"
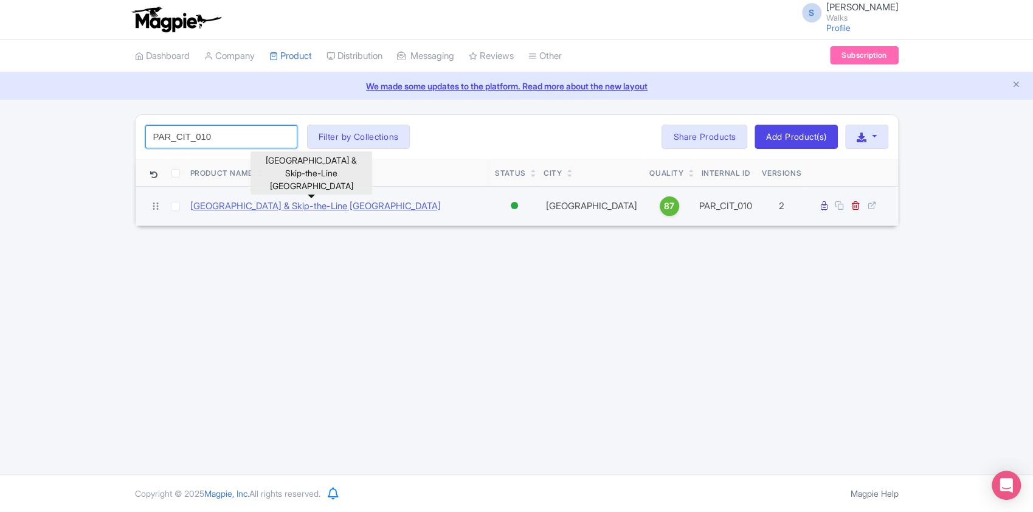
type input "PAR_CIT_010"
click at [317, 204] on link "[GEOGRAPHIC_DATA] & Skip-the-Line [GEOGRAPHIC_DATA]" at bounding box center [315, 206] width 251 height 14
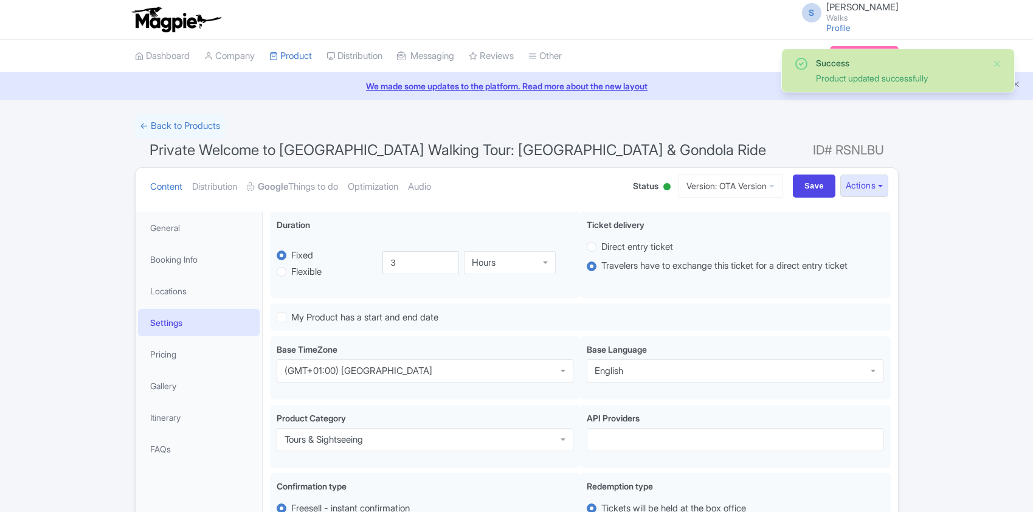
scroll to position [211, 0]
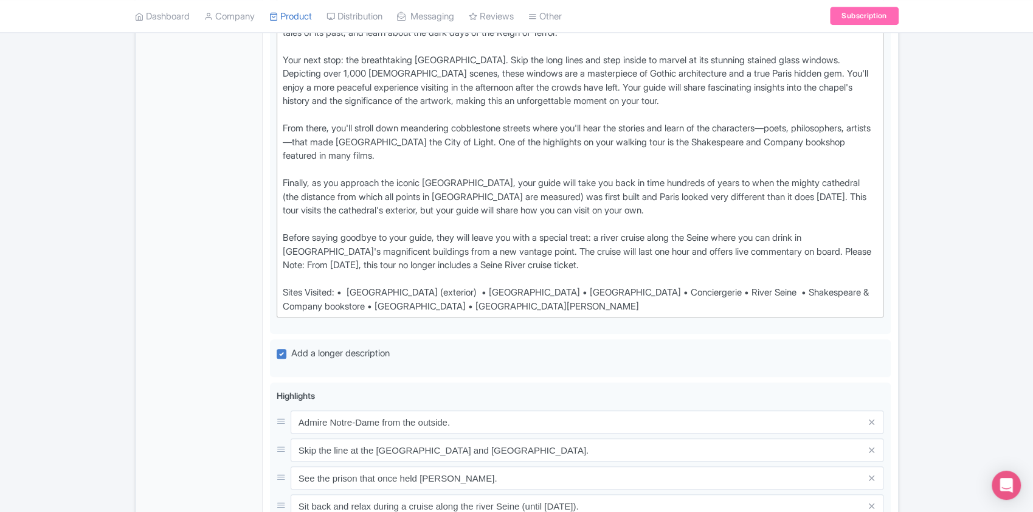
scroll to position [618, 0]
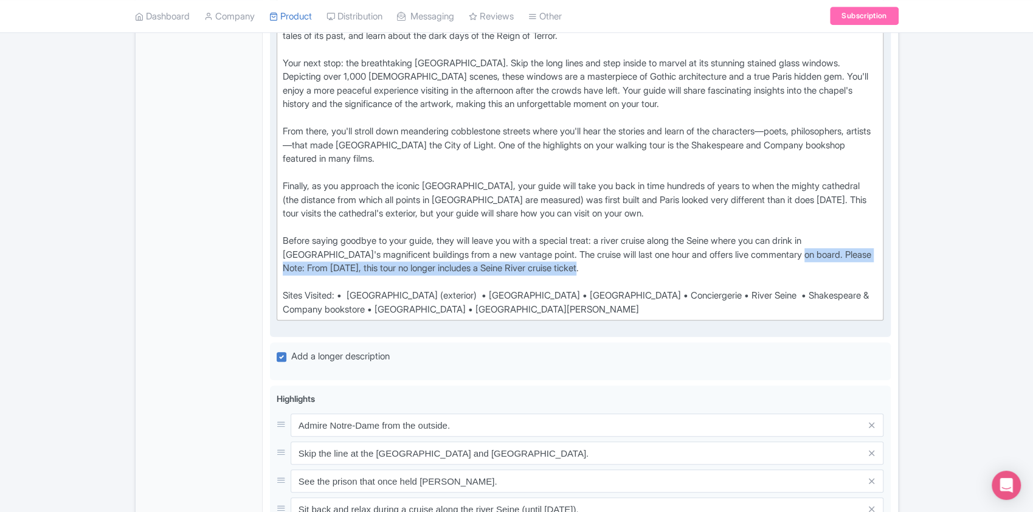
drag, startPoint x: 605, startPoint y: 252, endPoint x: 780, endPoint y: 232, distance: 175.7
click at [780, 232] on div "This in-depth exploration of the histories, myths, legends, and lore hidden beh…" at bounding box center [580, 118] width 595 height 397
type trix-editor "<lor>Ipsu do-sitam consectetur ad eli seddoeius, tempo, incidid, utl etdo magna…"
copy div "Please Note: From [DATE], this tour no longer includes a Seine River cruise tic…"
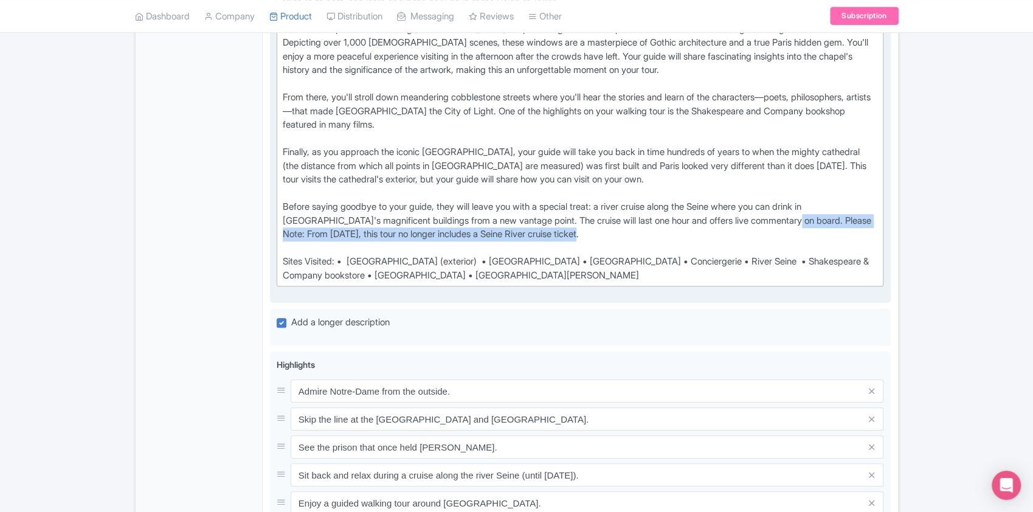
scroll to position [652, 0]
drag, startPoint x: 595, startPoint y: 217, endPoint x: 773, endPoint y: 206, distance: 178.5
click at [773, 206] on div "This in-depth exploration of the histories, myths, legends, and lore hidden beh…" at bounding box center [580, 83] width 595 height 397
copy div "Please Note: From [DATE], this tour no longer includes a Seine River cruise tic…"
